Goal: Navigation & Orientation: Find specific page/section

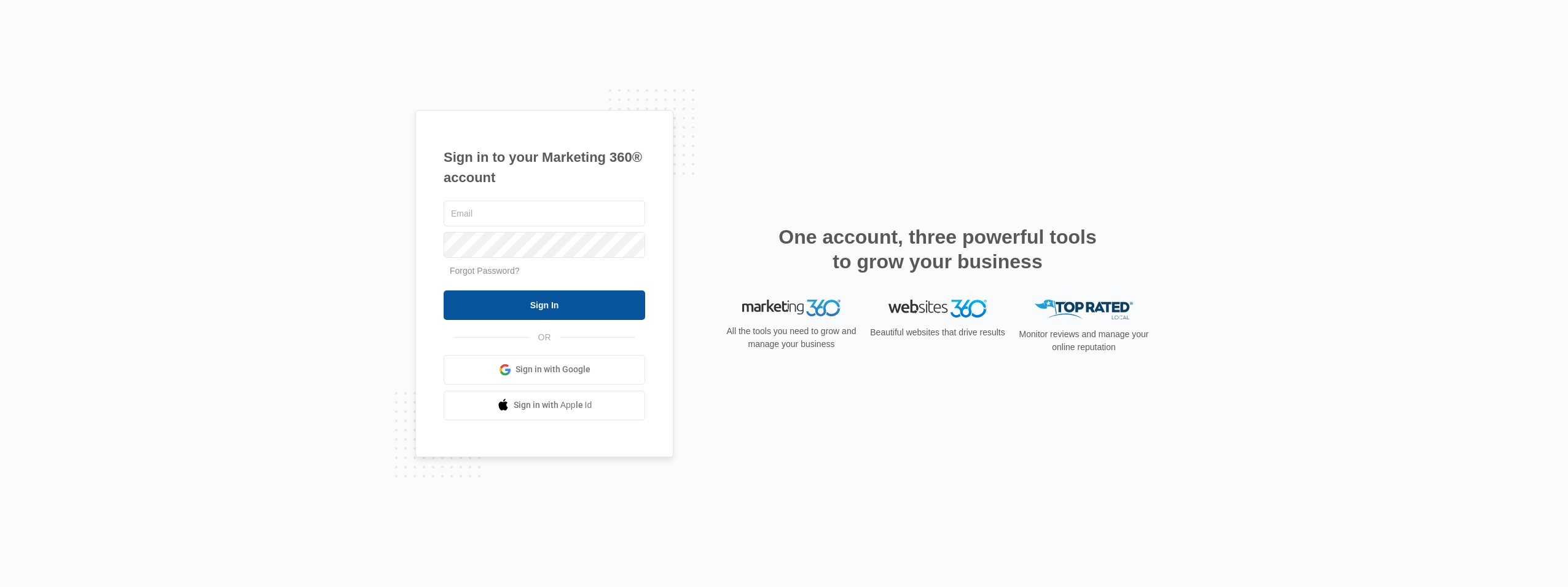
type input "[EMAIL_ADDRESS][DOMAIN_NAME]"
click at [508, 311] on input "Sign In" at bounding box center [544, 305] width 202 height 30
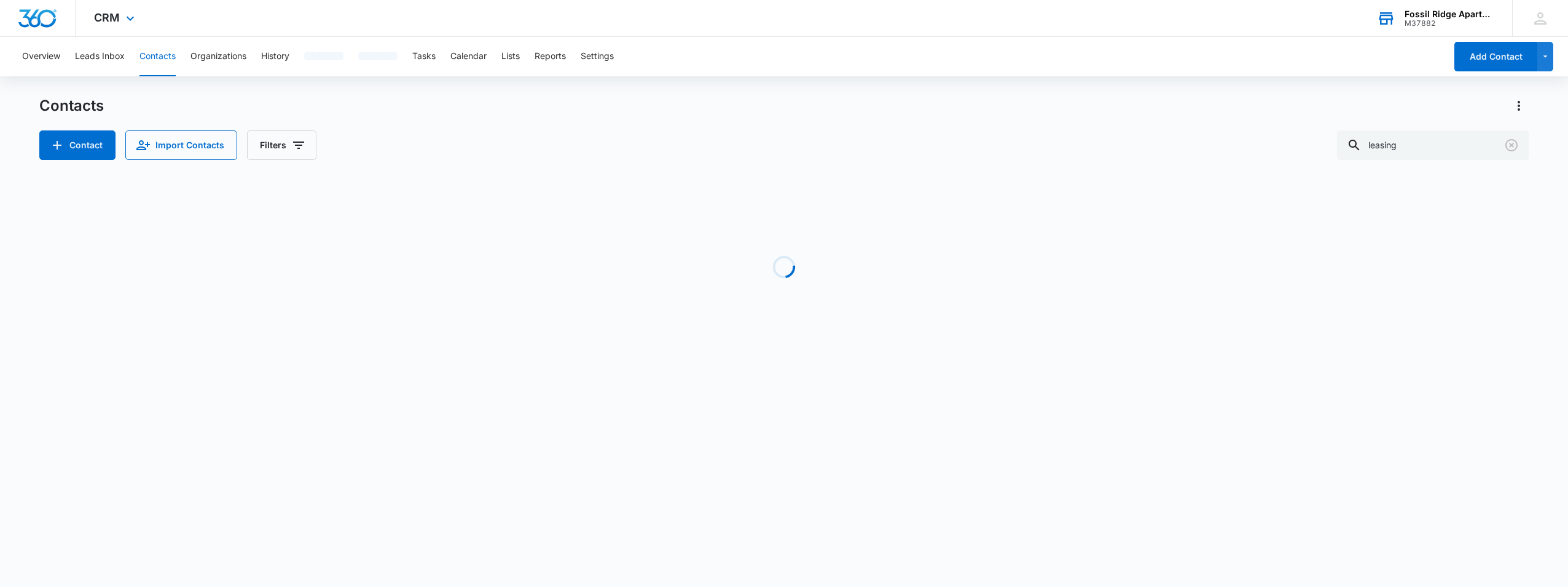
click at [1465, 5] on div "Fossil Ridge Apartments M37882 Your Accounts View All" at bounding box center [1435, 18] width 154 height 37
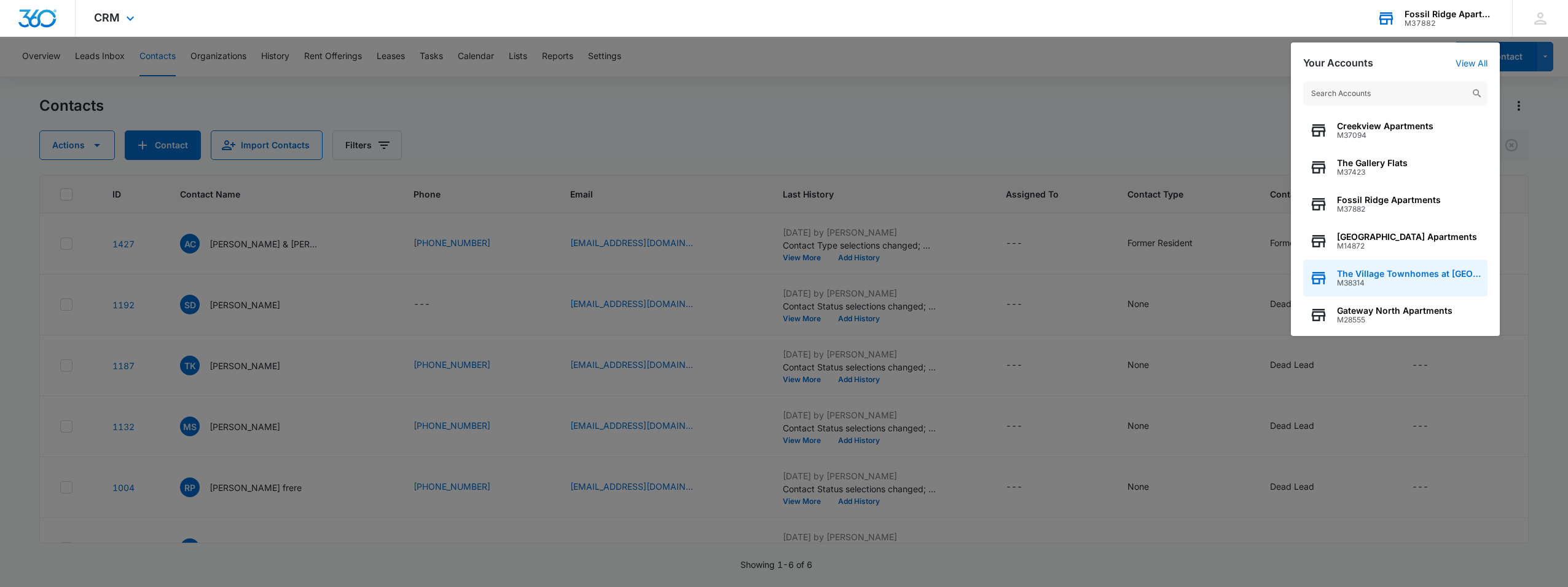
click at [1380, 285] on span "M38314" at bounding box center [1410, 283] width 144 height 9
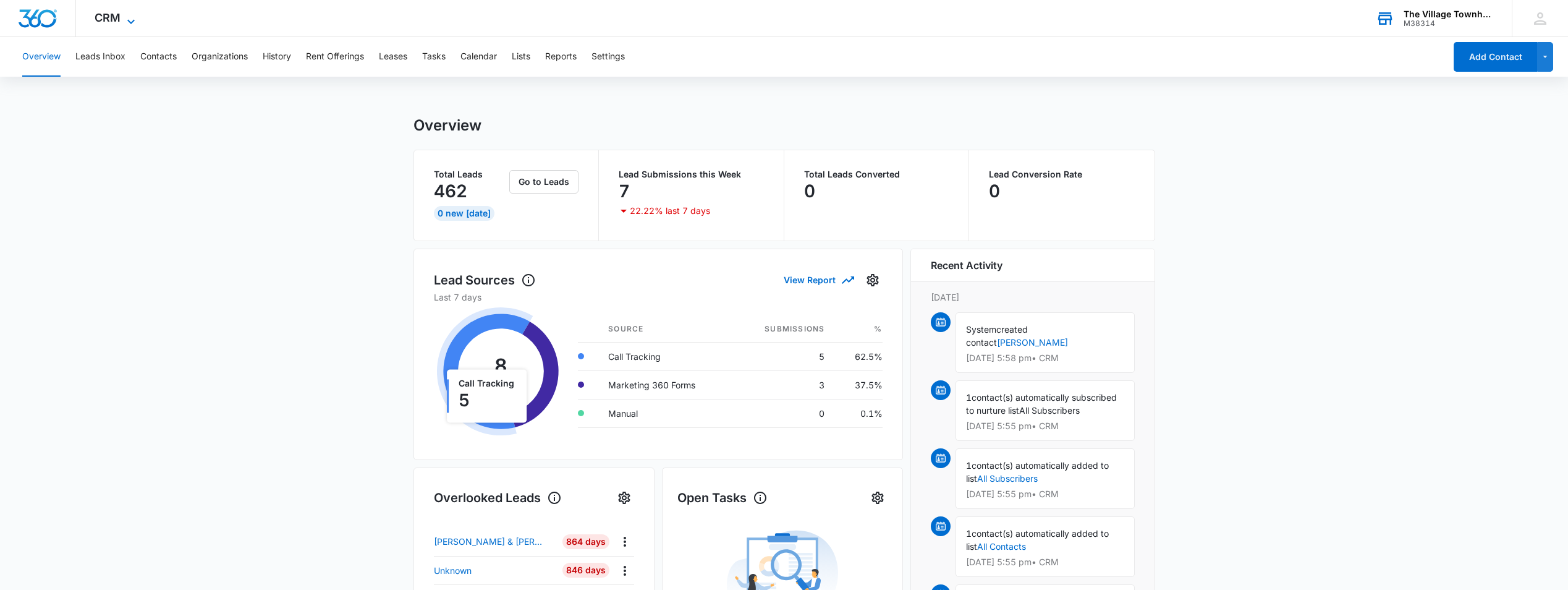
click at [100, 16] on span "CRM" at bounding box center [108, 17] width 26 height 13
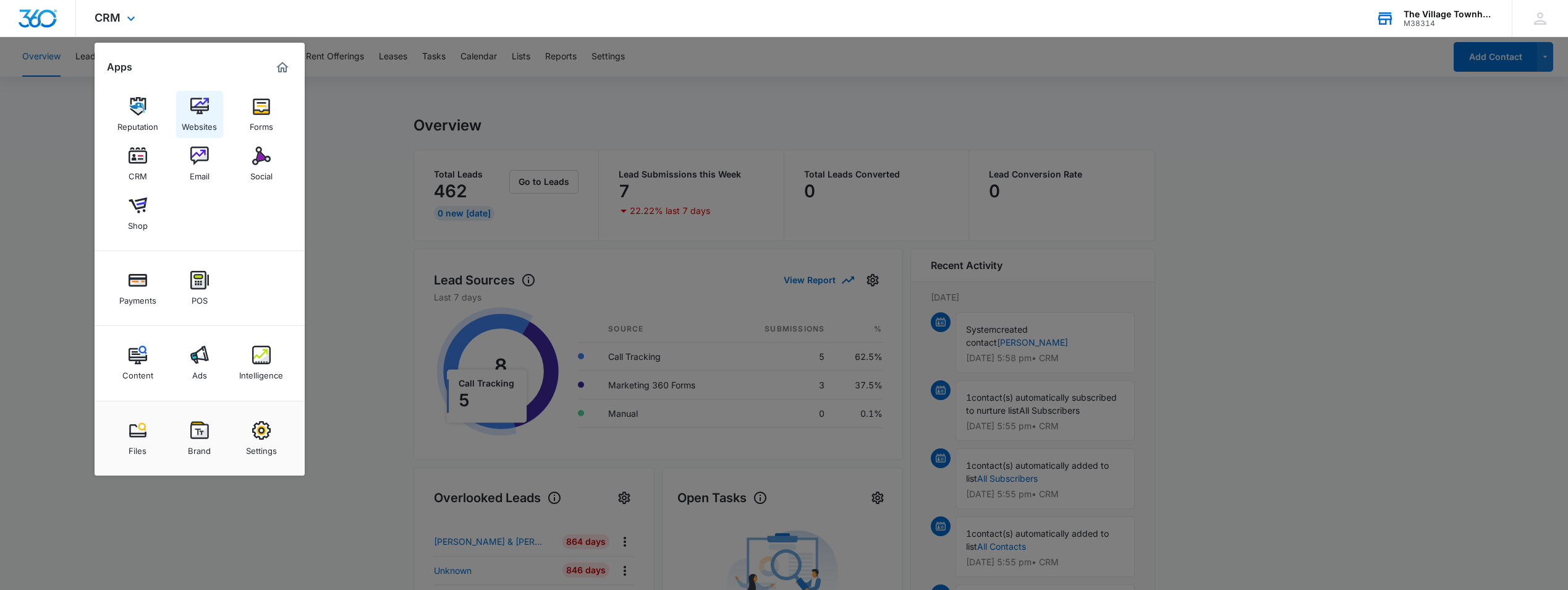
click at [191, 114] on img at bounding box center [199, 106] width 18 height 18
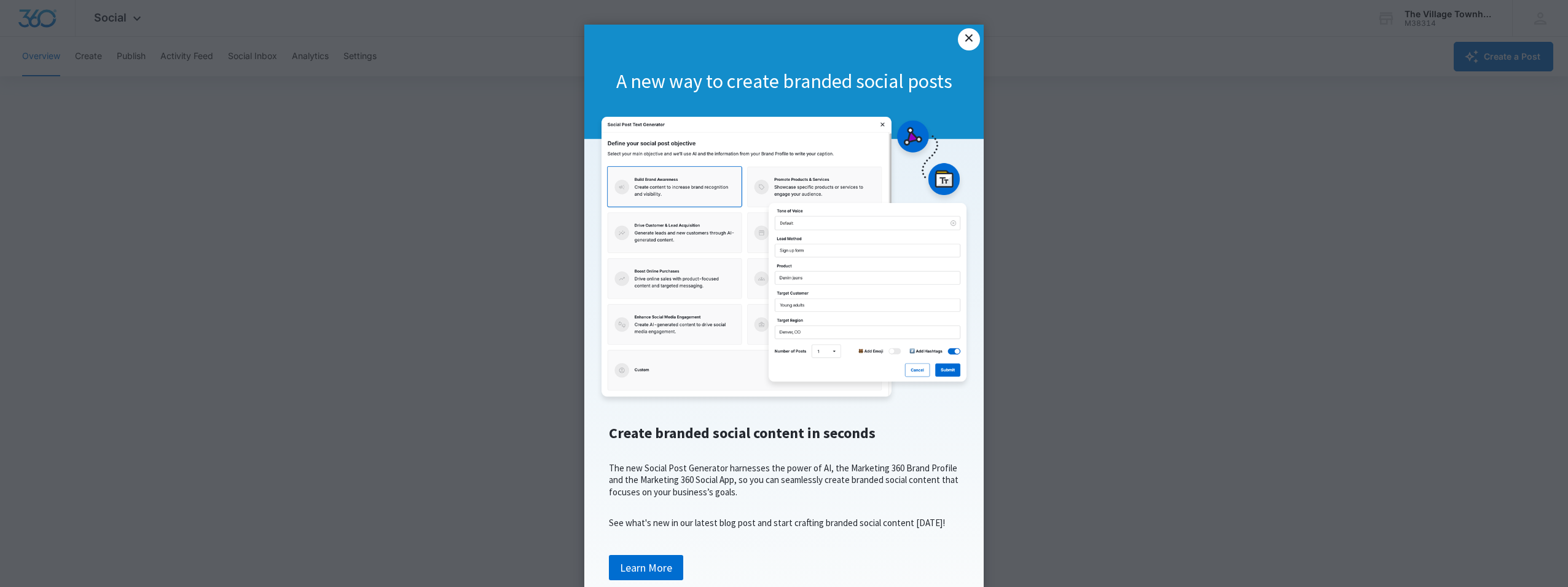
click at [967, 35] on link "×" at bounding box center [968, 39] width 22 height 22
